Goal: Find specific page/section: Find specific page/section

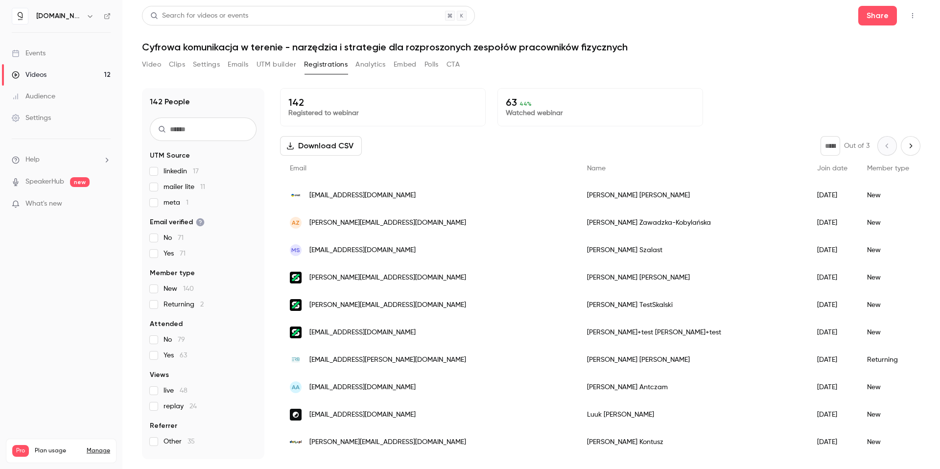
click at [54, 69] on link "Videos 12" at bounding box center [61, 75] width 122 height 22
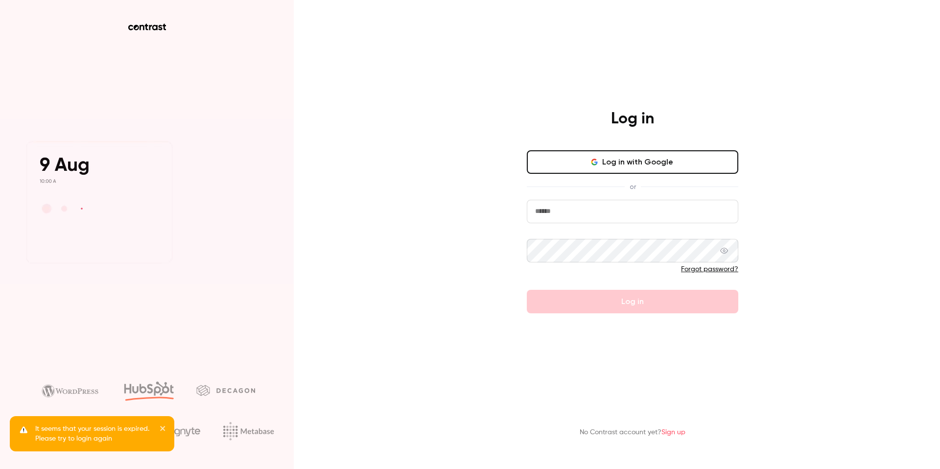
type input "**********"
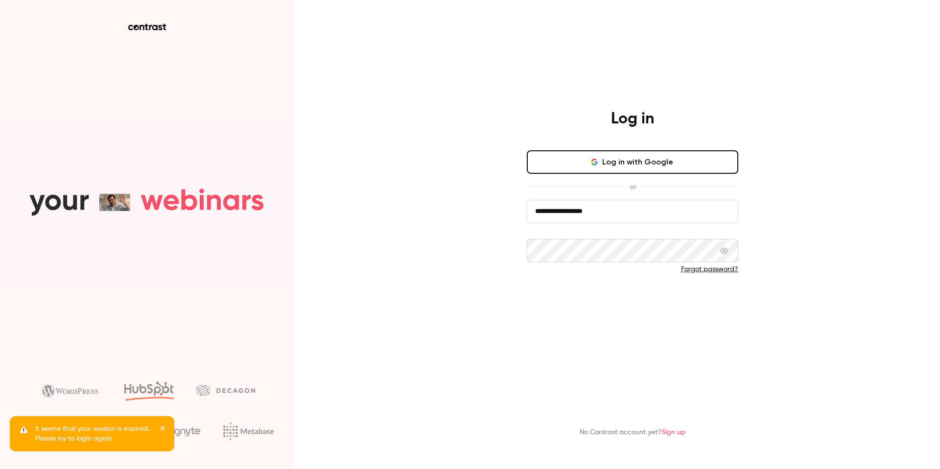
click at [632, 298] on button "Log in" at bounding box center [632, 301] width 211 height 23
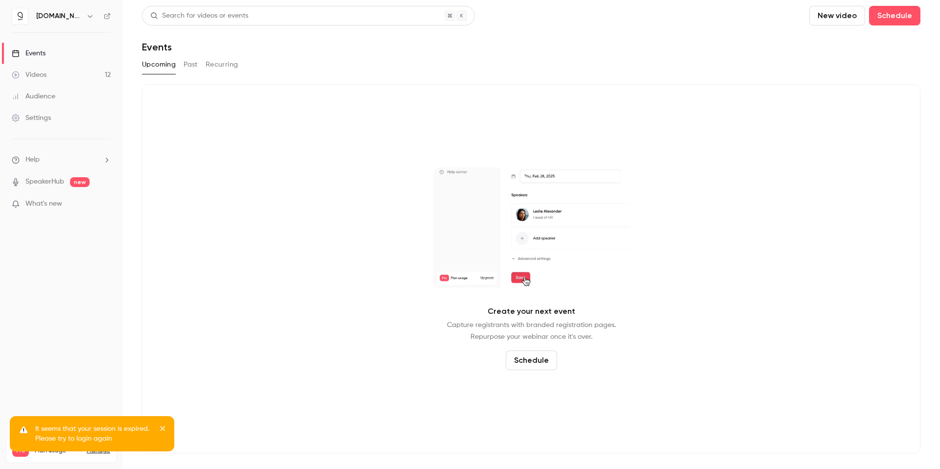
click at [72, 81] on link "Videos 12" at bounding box center [61, 75] width 122 height 22
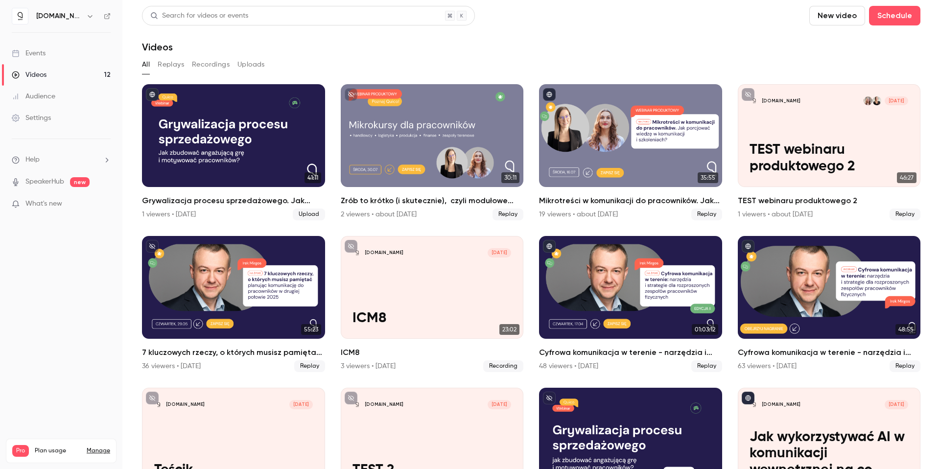
click at [114, 13] on nav "[DOMAIN_NAME] Events Videos 12 Audience Settings Help SpeakerHub new What's new…" at bounding box center [61, 234] width 122 height 469
click at [105, 16] on icon at bounding box center [107, 16] width 7 height 7
